Goal: Task Accomplishment & Management: Complete application form

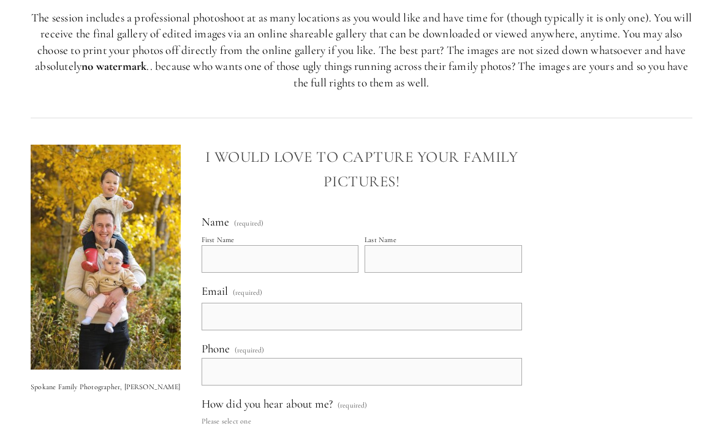
scroll to position [1918, 0]
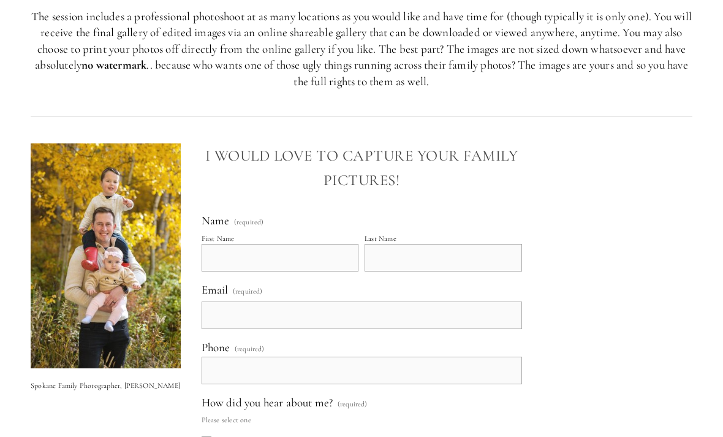
click at [228, 244] on input "First Name" at bounding box center [279, 258] width 157 height 28
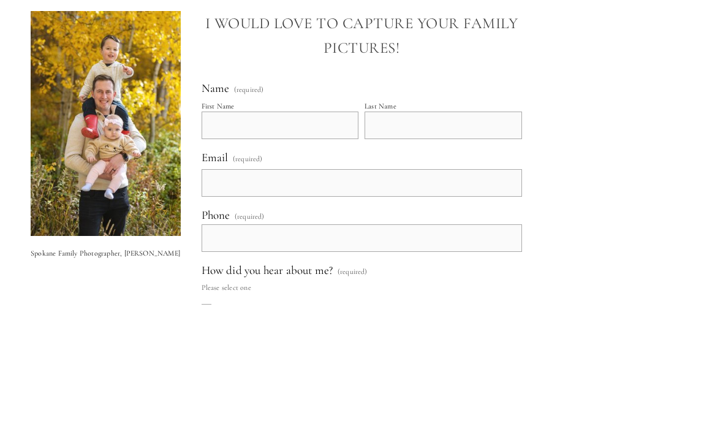
type input "B"
type input "[PERSON_NAME]"
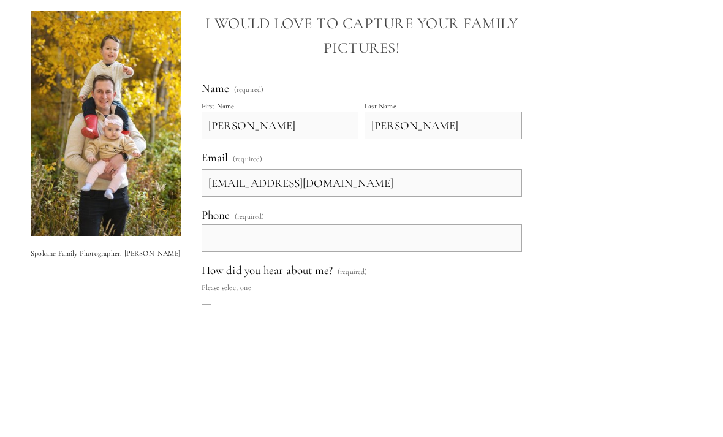
scroll to position [2051, 0]
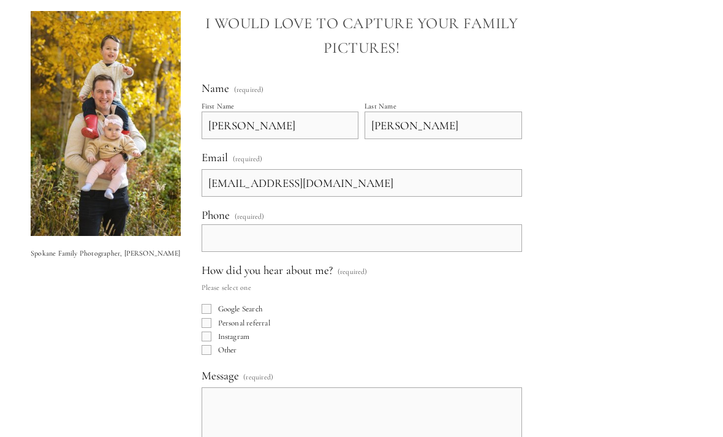
type input "[EMAIL_ADDRESS][DOMAIN_NAME]"
click at [227, 224] on input "text" at bounding box center [361, 238] width 320 height 28
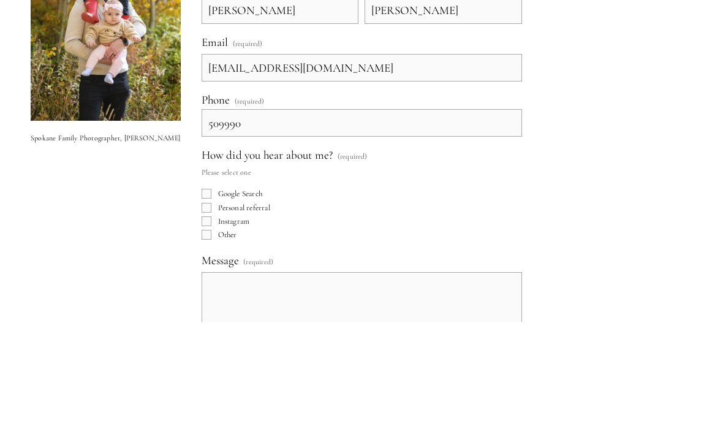
type input "[PHONE_NUMBER]"
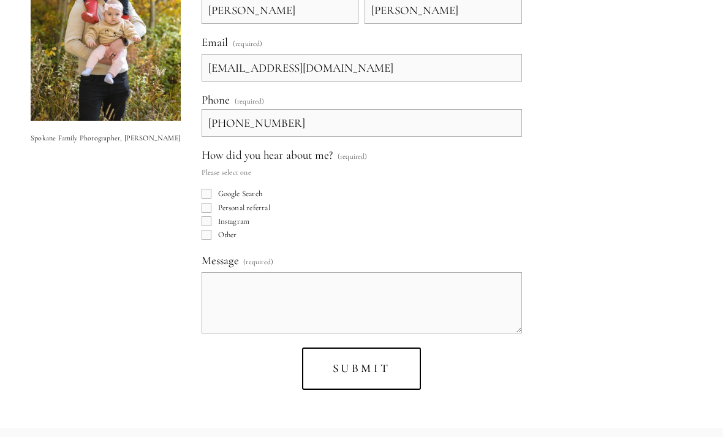
click at [211, 189] on input "Google Search" at bounding box center [206, 194] width 10 height 10
checkbox input "true"
click at [222, 272] on textarea "Message (required)" at bounding box center [361, 302] width 320 height 61
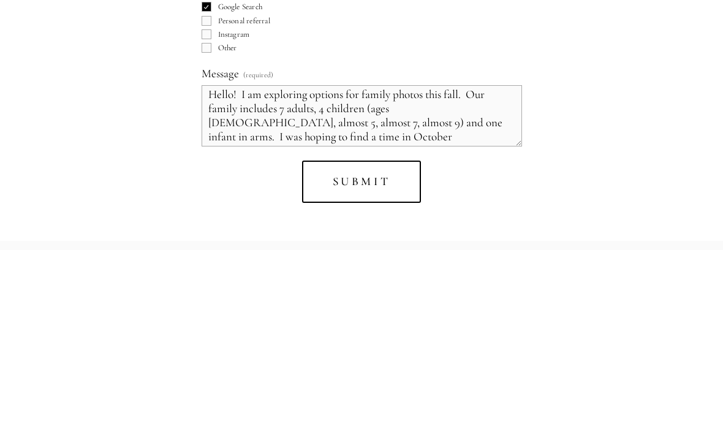
scroll to position [5, 0]
click at [260, 272] on textarea "Hello! I am exploring options for family photos this fall. Our family includes …" at bounding box center [361, 302] width 320 height 61
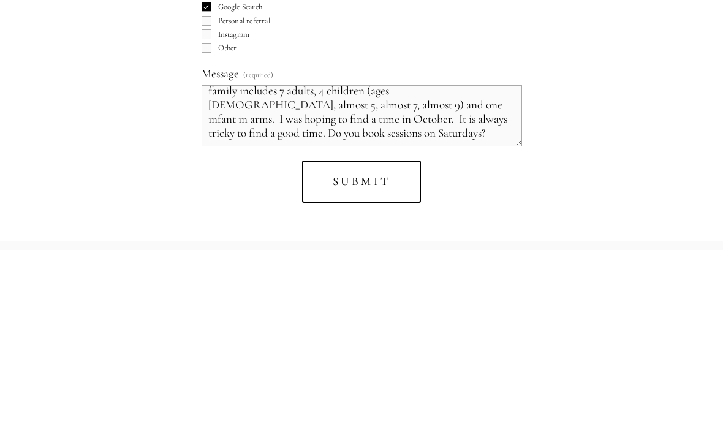
scroll to position [26, 0]
click at [325, 272] on textarea "Hello! I am exploring options for family photos this fall. Our family includes …" at bounding box center [361, 302] width 320 height 61
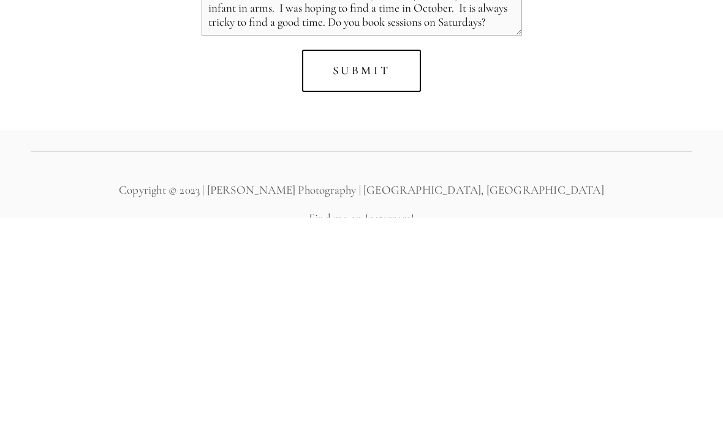
scroll to position [2262, 0]
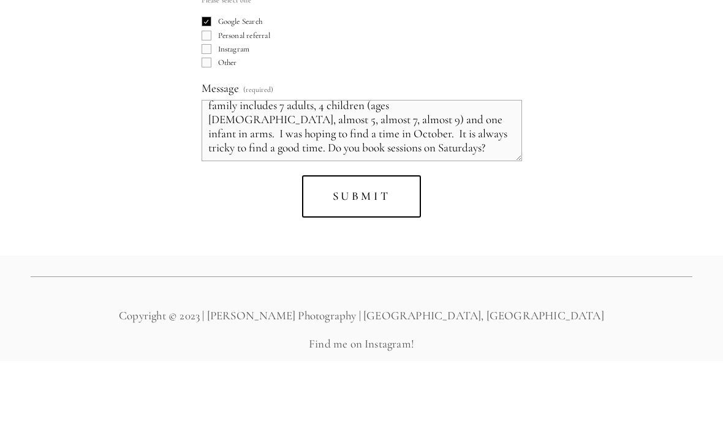
click at [361, 176] on textarea "Hello! I am exploring options for family photos this fall. Our family includes …" at bounding box center [361, 206] width 320 height 61
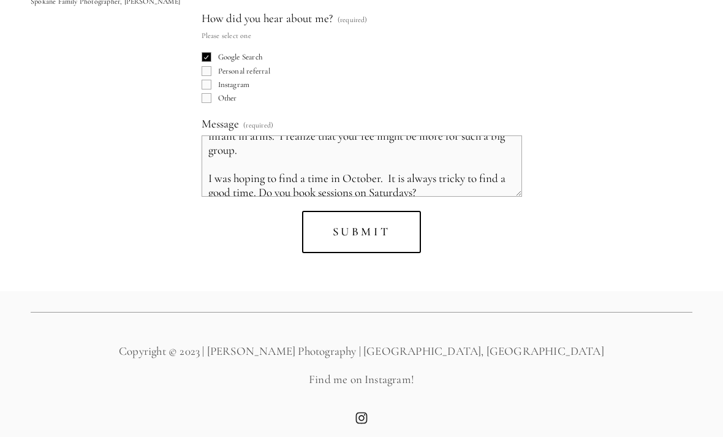
scroll to position [55, 0]
click at [438, 174] on textarea "Hello! I am exploring options for family photos this fall. Our family includes …" at bounding box center [361, 165] width 320 height 61
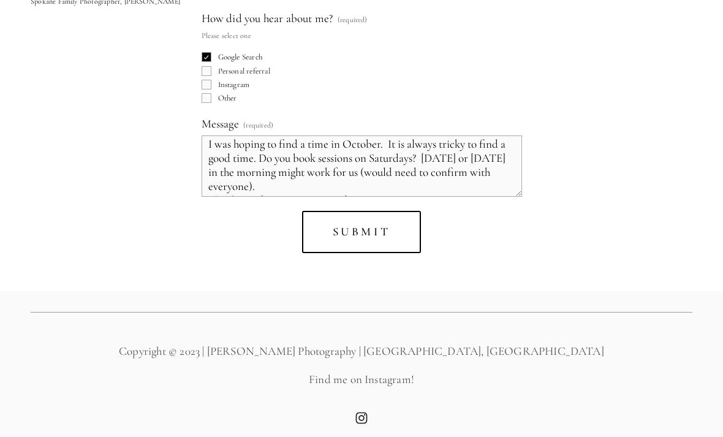
scroll to position [94, 0]
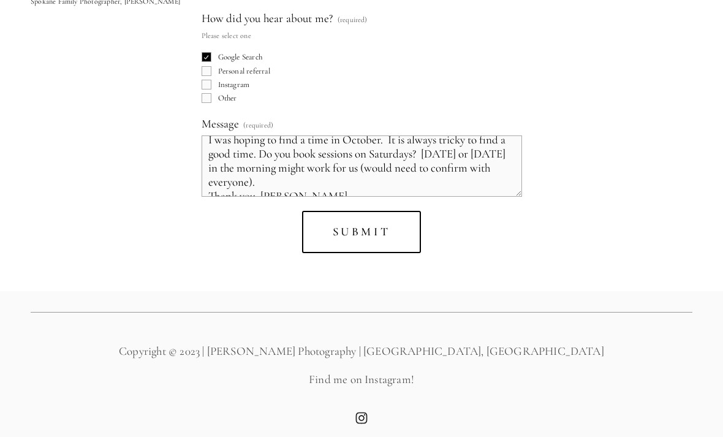
type textarea "Hello! I am exploring options for family photos this fall. Our family includes …"
click at [372, 225] on span "Submit" at bounding box center [361, 231] width 58 height 14
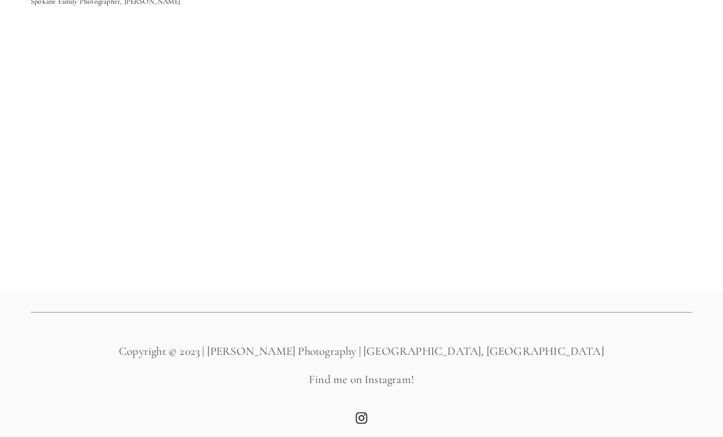
scroll to position [1916, 0]
